Goal: Task Accomplishment & Management: Use online tool/utility

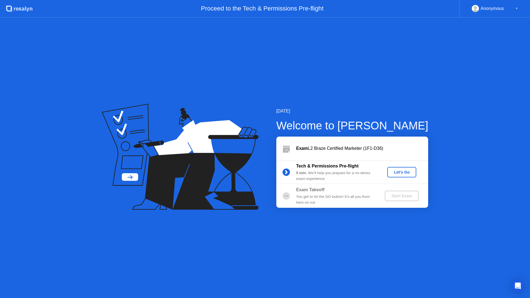
click at [401, 174] on div "Let's Go" at bounding box center [401, 172] width 25 height 4
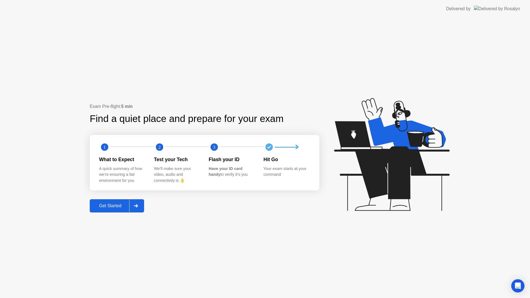
click at [113, 204] on div "Get Started" at bounding box center [110, 205] width 38 height 5
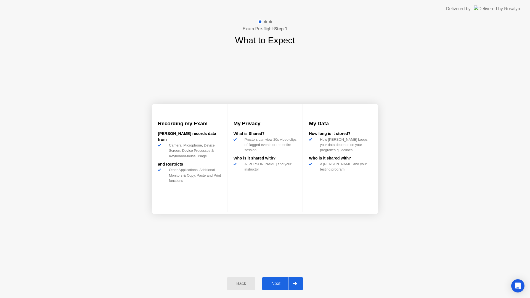
click at [279, 281] on div "Next" at bounding box center [276, 283] width 25 height 5
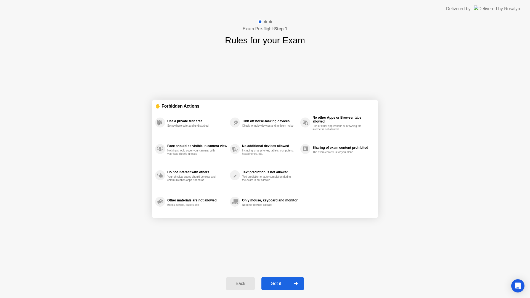
click at [284, 284] on div "Got it" at bounding box center [276, 283] width 26 height 5
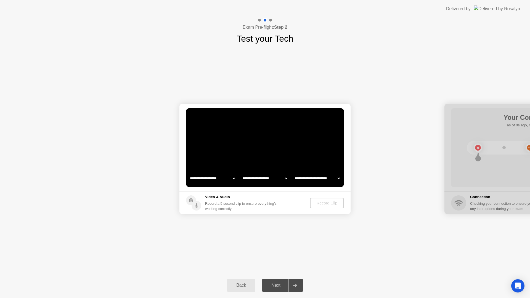
select select "**********"
select select "*******"
click at [325, 203] on div "Record Clip" at bounding box center [327, 203] width 30 height 4
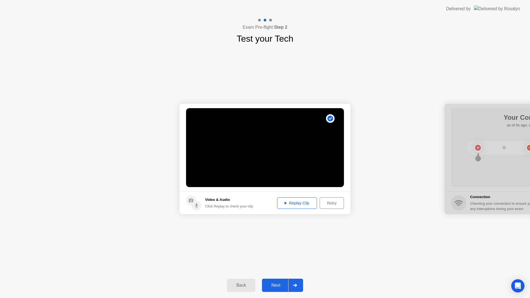
click at [275, 284] on div "Next" at bounding box center [276, 285] width 25 height 5
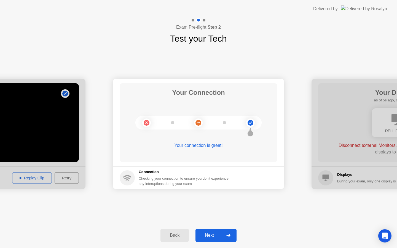
click at [213, 233] on div "Next" at bounding box center [209, 235] width 25 height 5
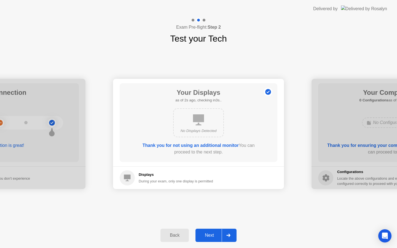
click at [213, 233] on div "Next" at bounding box center [209, 235] width 25 height 5
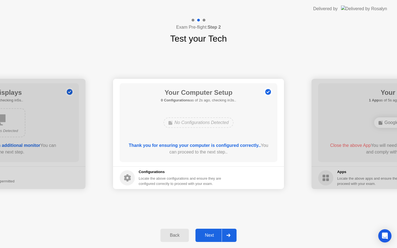
click at [213, 233] on div "Next" at bounding box center [209, 235] width 25 height 5
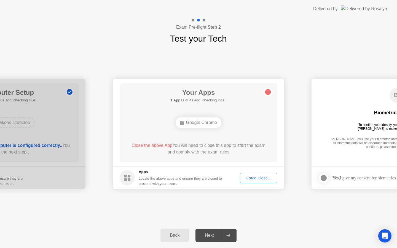
click at [250, 178] on div "Force Close..." at bounding box center [259, 178] width 34 height 4
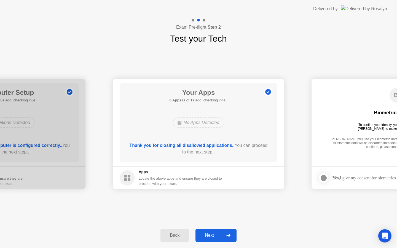
click at [210, 234] on div "Next" at bounding box center [209, 235] width 25 height 5
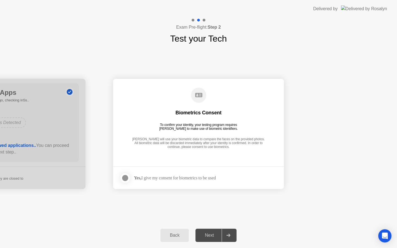
click at [128, 178] on div at bounding box center [125, 178] width 7 height 7
click at [205, 237] on div "Next" at bounding box center [209, 235] width 25 height 5
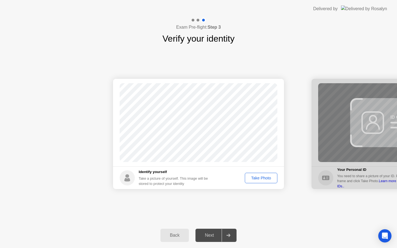
click at [256, 179] on div "Take Photo" at bounding box center [261, 178] width 29 height 4
click at [211, 235] on div "Next" at bounding box center [209, 235] width 25 height 5
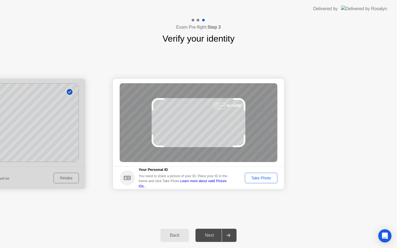
click at [211, 235] on div "Next" at bounding box center [209, 235] width 25 height 5
click at [256, 181] on div "Take Photo" at bounding box center [261, 178] width 29 height 4
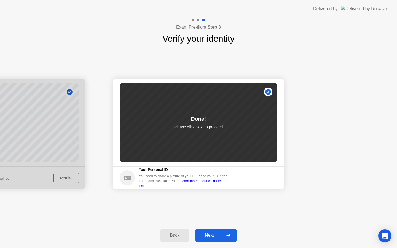
click at [214, 234] on div "Next" at bounding box center [209, 235] width 25 height 5
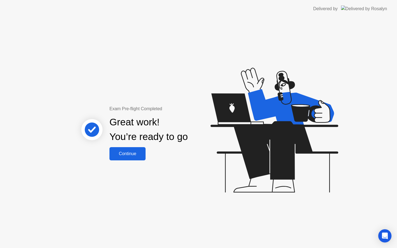
click at [136, 155] on div "Continue" at bounding box center [127, 154] width 33 height 5
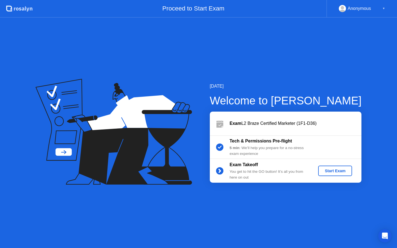
click at [336, 171] on div "Start Exam" at bounding box center [336, 171] width 30 height 4
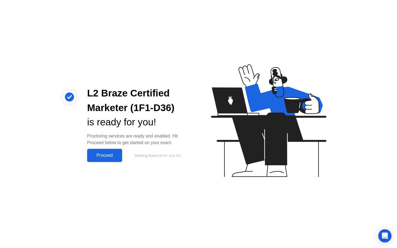
click at [107, 153] on div "Proceed" at bounding box center [105, 155] width 32 height 5
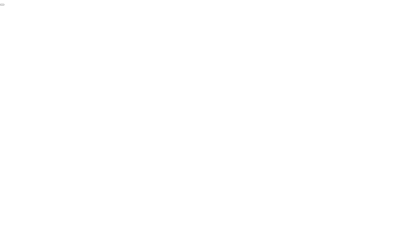
click div "End Proctoring Session"
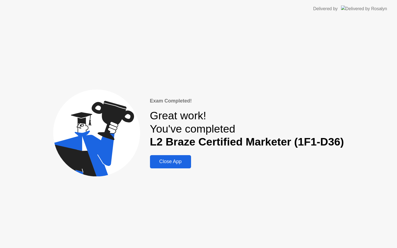
click at [170, 160] on div "Close App" at bounding box center [171, 162] width 38 height 6
